Goal: Find specific page/section: Find specific page/section

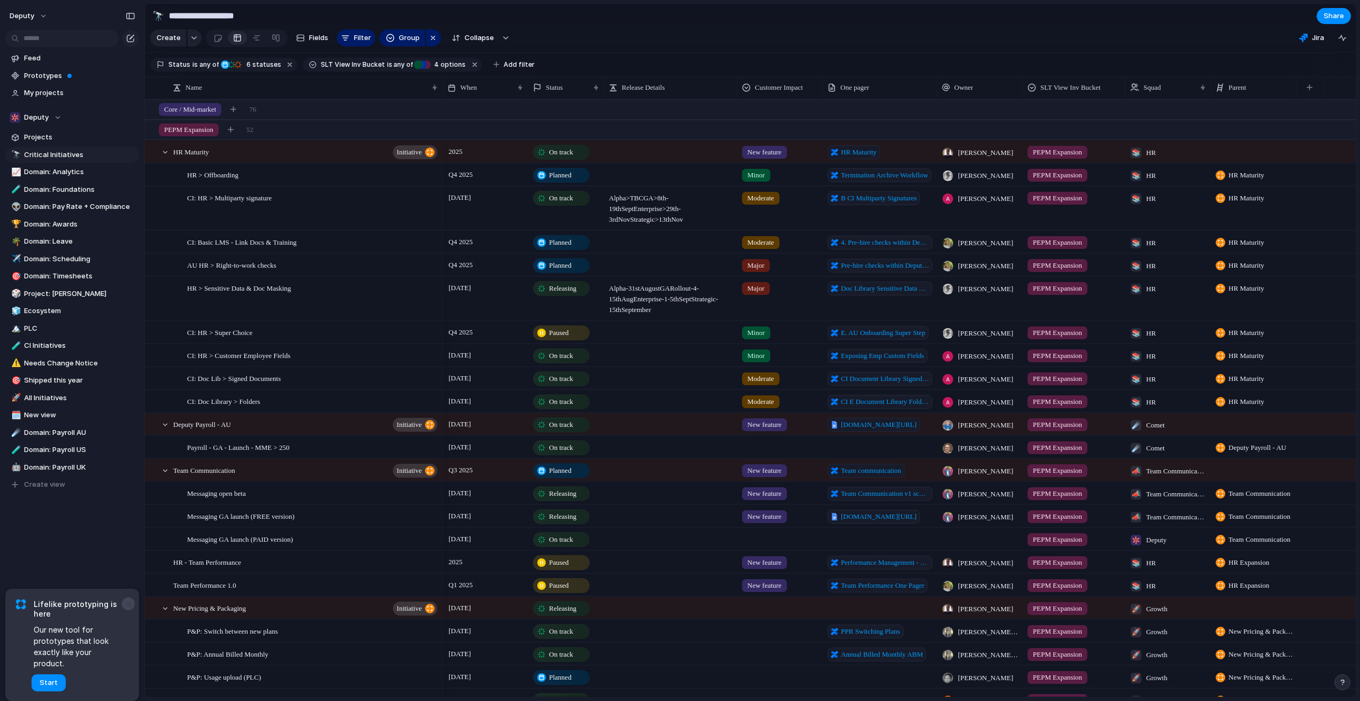
click at [126, 611] on button "×" at bounding box center [128, 604] width 13 height 13
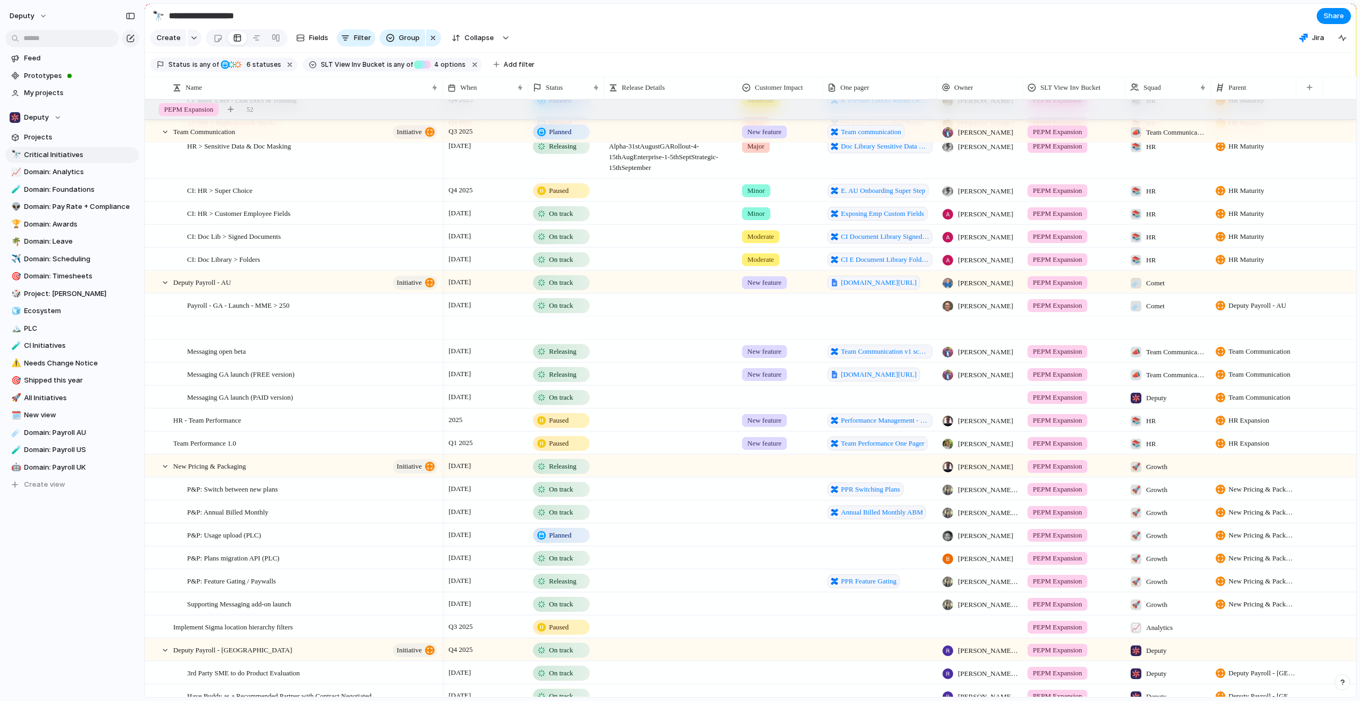
scroll to position [391, 0]
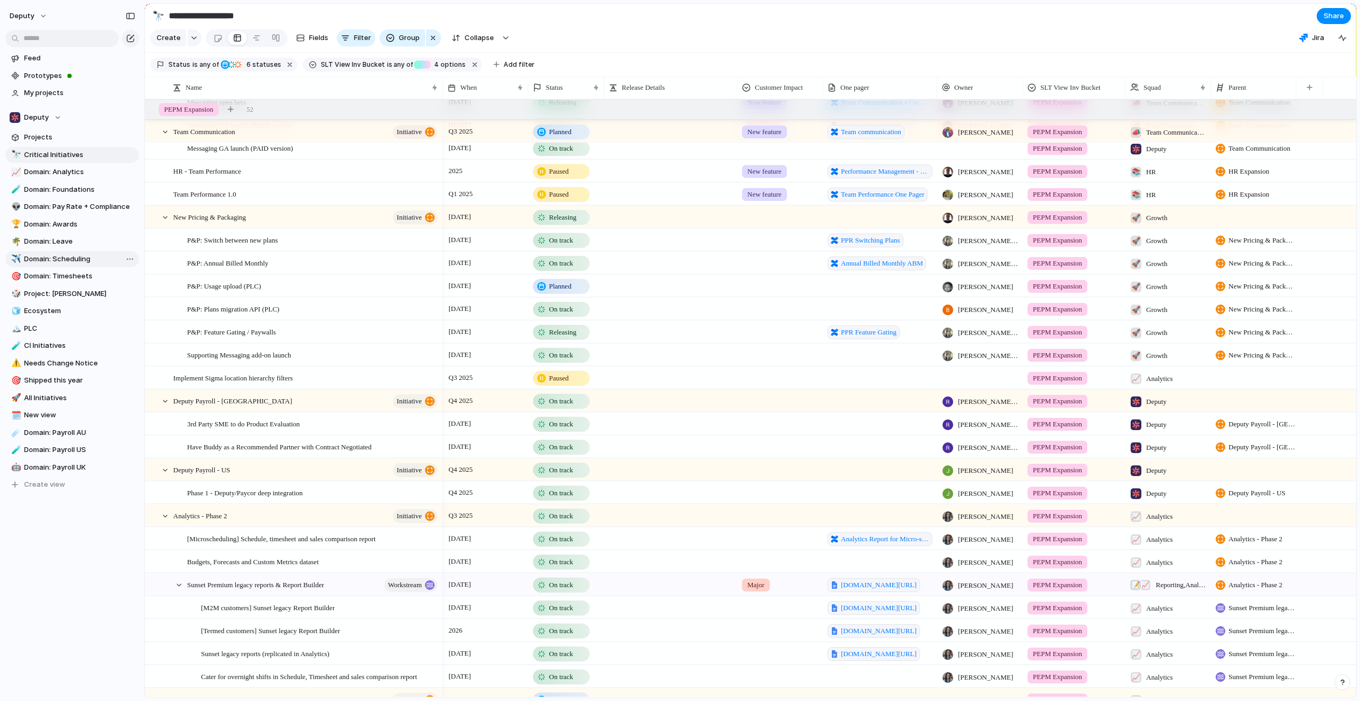
click at [77, 259] on span "Domain: Scheduling" at bounding box center [79, 259] width 111 height 11
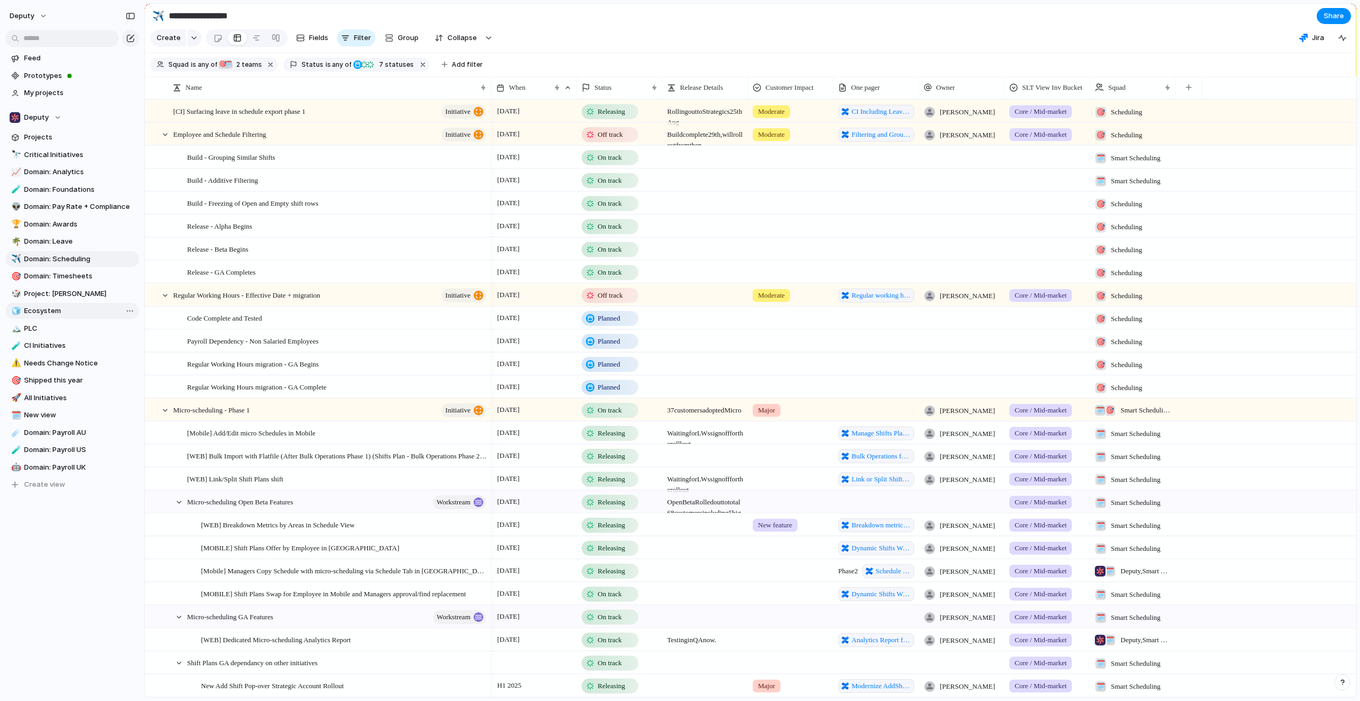
type input "**********"
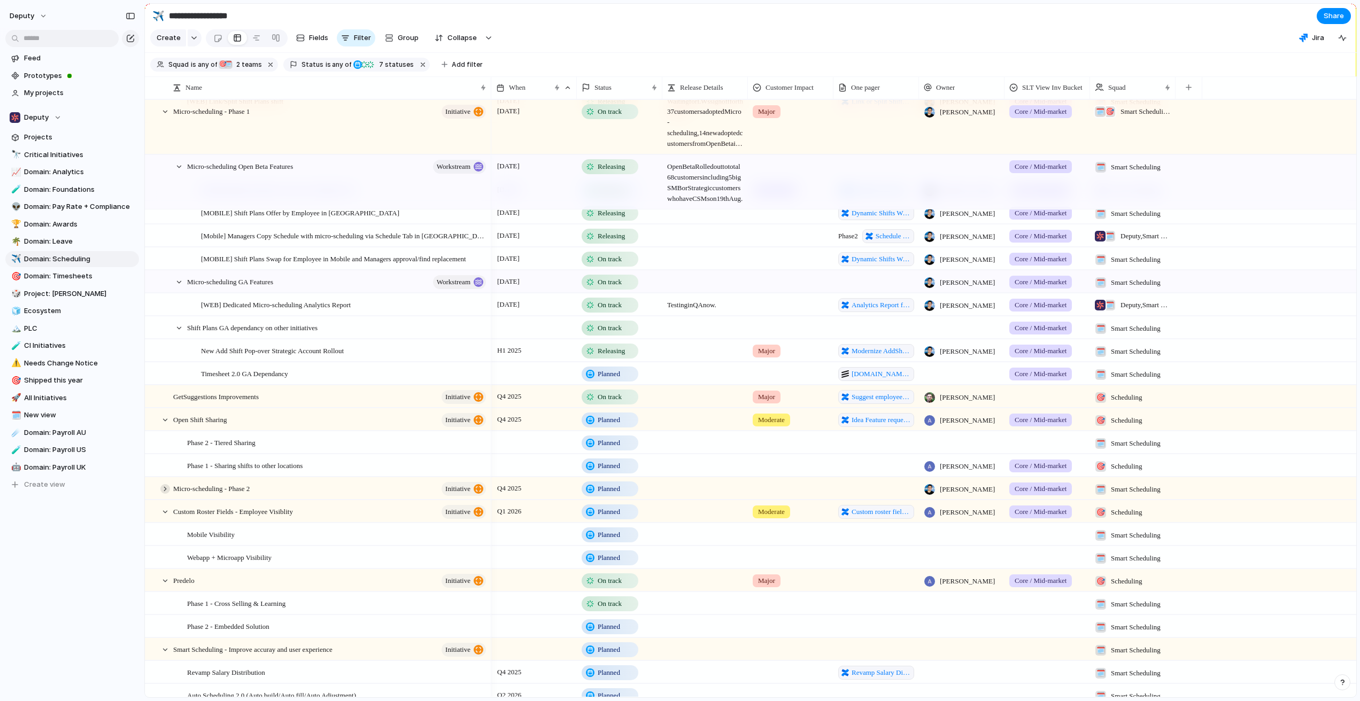
click at [166, 494] on div at bounding box center [165, 489] width 10 height 10
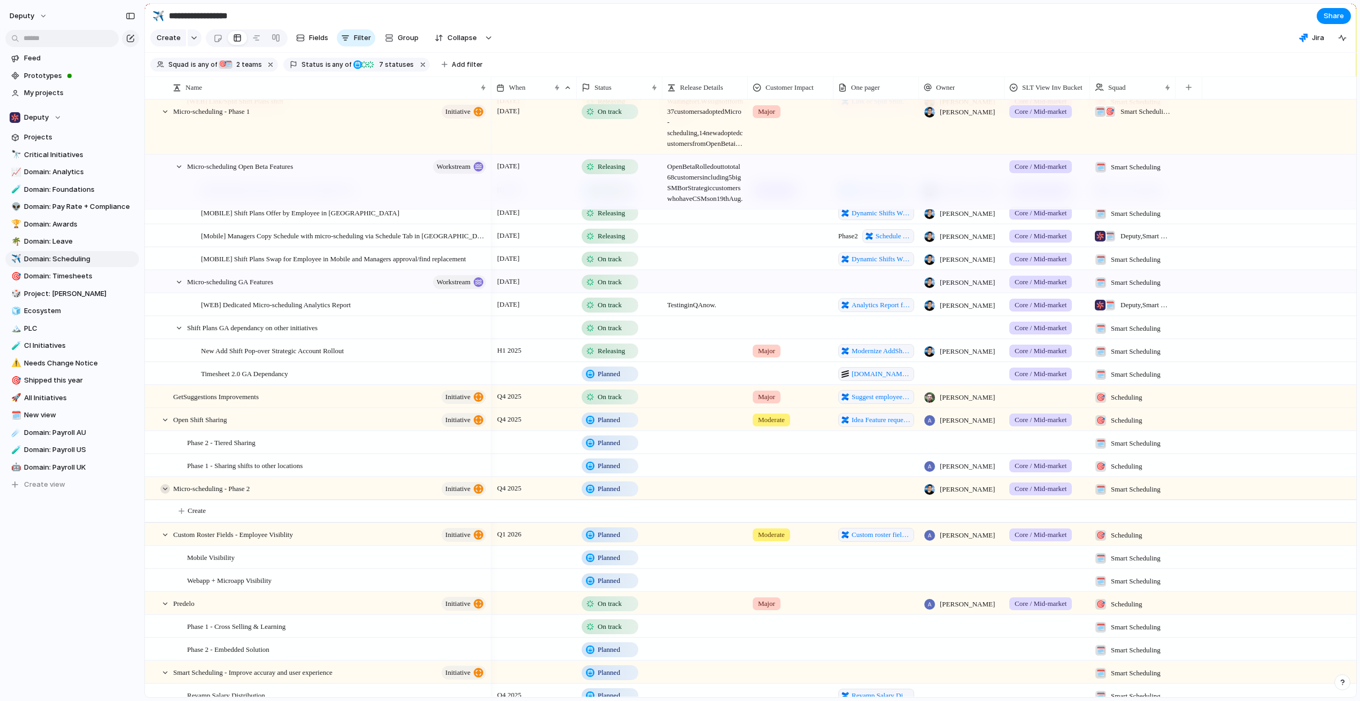
click at [166, 494] on div at bounding box center [165, 489] width 10 height 10
